Goal: Information Seeking & Learning: Learn about a topic

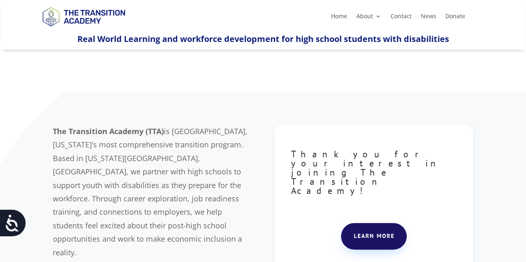
click at [180, 182] on span "is [GEOGRAPHIC_DATA], [US_STATE]’s most comprehensive transition program. Based…" at bounding box center [150, 191] width 194 height 131
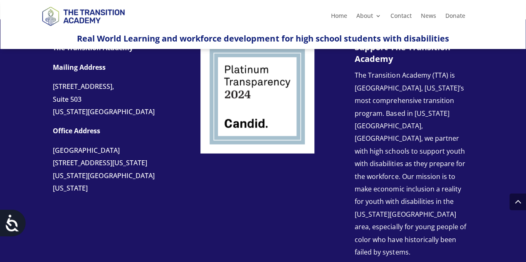
scroll to position [947, 0]
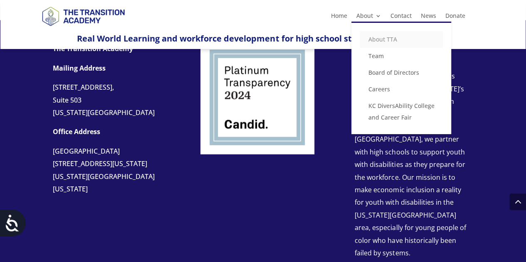
click at [382, 37] on link "About TTA" at bounding box center [400, 39] width 83 height 17
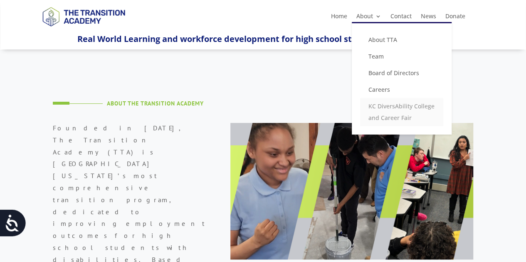
click at [385, 105] on link "KC DiversAbility College and Career Fair" at bounding box center [401, 112] width 83 height 28
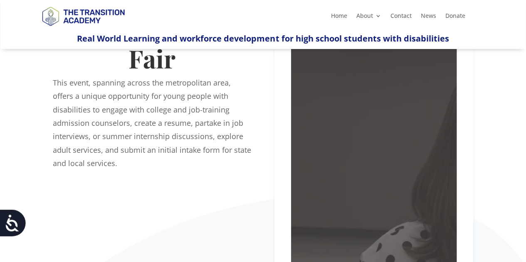
scroll to position [100, 0]
